Goal: Obtain resource: Obtain resource

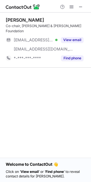
click at [18, 69] on div "Bill Gates Co-chair, Bill & Melinda Gates Foundation ***@gatesfoundation.org Ve…" at bounding box center [45, 85] width 91 height 145
click at [69, 8] on span at bounding box center [71, 7] width 5 height 5
click at [71, 5] on span at bounding box center [71, 7] width 5 height 5
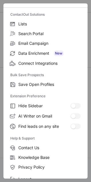
scroll to position [55, 0]
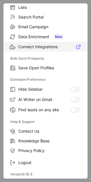
click at [32, 48] on span "Connect Integrations" at bounding box center [49, 46] width 62 height 5
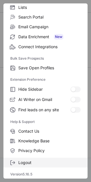
click at [24, 160] on span "Logout" at bounding box center [49, 162] width 62 height 5
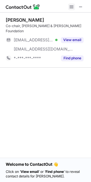
click at [72, 6] on span at bounding box center [71, 7] width 5 height 5
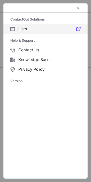
click at [76, 27] on span at bounding box center [78, 28] width 5 height 5
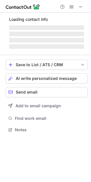
scroll to position [128, 91]
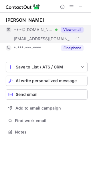
click at [72, 28] on button "View email" at bounding box center [72, 30] width 22 height 6
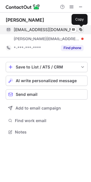
click at [79, 29] on span at bounding box center [80, 29] width 5 height 5
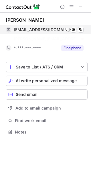
scroll to position [119, 91]
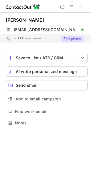
click at [78, 39] on button "Find phone" at bounding box center [72, 39] width 22 height 6
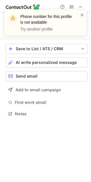
scroll to position [110, 91]
click at [81, 13] on span at bounding box center [81, 15] width 5 height 6
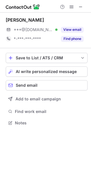
scroll to position [3, 3]
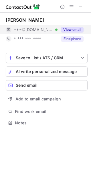
click at [69, 26] on div "View email" at bounding box center [70, 29] width 26 height 9
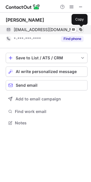
click at [80, 29] on span at bounding box center [80, 29] width 5 height 5
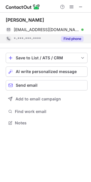
click at [73, 39] on button "Find phone" at bounding box center [72, 39] width 22 height 6
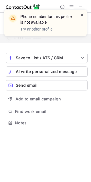
click at [81, 14] on span at bounding box center [81, 15] width 5 height 6
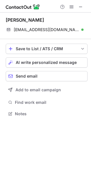
scroll to position [110, 91]
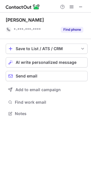
scroll to position [109, 91]
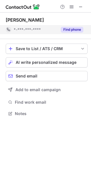
click at [73, 28] on button "Find phone" at bounding box center [72, 30] width 22 height 6
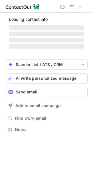
scroll to position [118, 91]
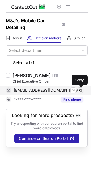
click at [82, 90] on span at bounding box center [80, 90] width 5 height 5
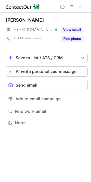
scroll to position [118, 91]
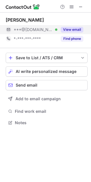
click at [65, 29] on button "View email" at bounding box center [72, 30] width 22 height 6
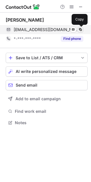
click at [81, 29] on span at bounding box center [80, 29] width 5 height 5
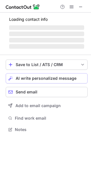
scroll to position [118, 91]
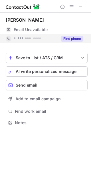
click at [72, 38] on button "Find phone" at bounding box center [72, 39] width 22 height 6
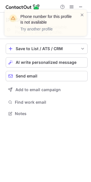
scroll to position [109, 91]
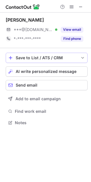
scroll to position [118, 91]
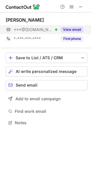
click at [70, 29] on button "View email" at bounding box center [72, 30] width 22 height 6
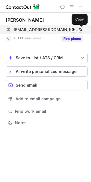
click at [80, 29] on span at bounding box center [80, 29] width 5 height 5
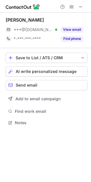
scroll to position [118, 91]
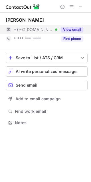
click at [74, 30] on button "View email" at bounding box center [72, 30] width 22 height 6
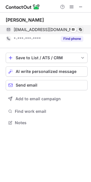
click at [79, 29] on span at bounding box center [80, 29] width 5 height 5
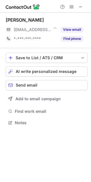
scroll to position [118, 91]
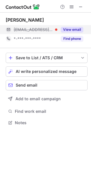
click at [72, 28] on button "View email" at bounding box center [72, 30] width 22 height 6
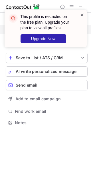
click at [81, 14] on span at bounding box center [82, 15] width 5 height 6
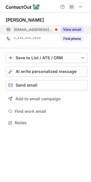
click at [71, 5] on span at bounding box center [71, 7] width 5 height 5
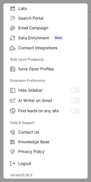
scroll to position [55, 0]
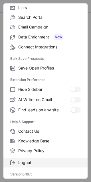
click at [28, 161] on span "Logout" at bounding box center [49, 162] width 62 height 5
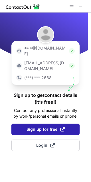
click at [38, 126] on span "Sign up for free" at bounding box center [45, 129] width 38 height 6
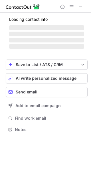
scroll to position [118, 91]
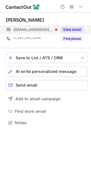
click at [66, 30] on button "View email" at bounding box center [72, 30] width 22 height 6
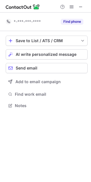
scroll to position [3, 3]
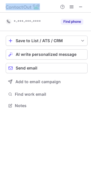
drag, startPoint x: 55, startPoint y: 4, endPoint x: 46, endPoint y: 9, distance: 11.1
click at [46, 9] on div "Help & Support" at bounding box center [45, 6] width 91 height 13
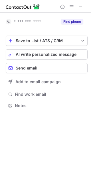
drag, startPoint x: 41, startPoint y: 112, endPoint x: 24, endPoint y: 130, distance: 25.2
click at [24, 130] on div "*-***-***-**** Find phone Save to List / ATS / CRM List Select Lever Connect Gr…" at bounding box center [45, 97] width 91 height 169
click at [77, 4] on button at bounding box center [80, 6] width 7 height 7
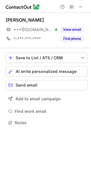
scroll to position [118, 91]
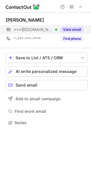
click at [72, 28] on button "View email" at bounding box center [72, 30] width 22 height 6
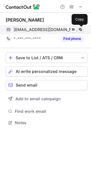
click at [80, 29] on span at bounding box center [80, 29] width 5 height 5
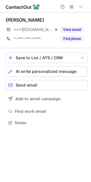
scroll to position [118, 91]
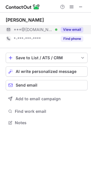
click at [65, 28] on button "View email" at bounding box center [72, 30] width 22 height 6
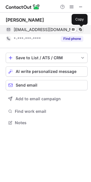
click at [80, 29] on span at bounding box center [80, 29] width 5 height 5
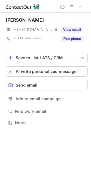
scroll to position [118, 91]
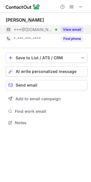
click at [75, 29] on button "View email" at bounding box center [72, 30] width 22 height 6
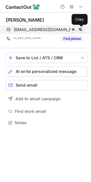
click at [79, 28] on span at bounding box center [80, 29] width 5 height 5
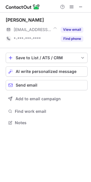
scroll to position [118, 91]
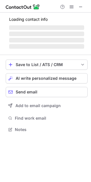
scroll to position [128, 91]
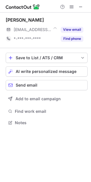
scroll to position [118, 91]
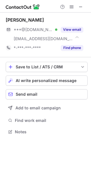
scroll to position [128, 91]
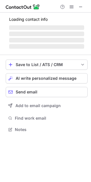
scroll to position [191, 87]
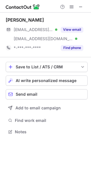
scroll to position [128, 91]
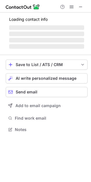
scroll to position [3, 3]
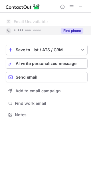
click at [69, 31] on button "Find phone" at bounding box center [72, 31] width 22 height 6
